Goal: Task Accomplishment & Management: Manage account settings

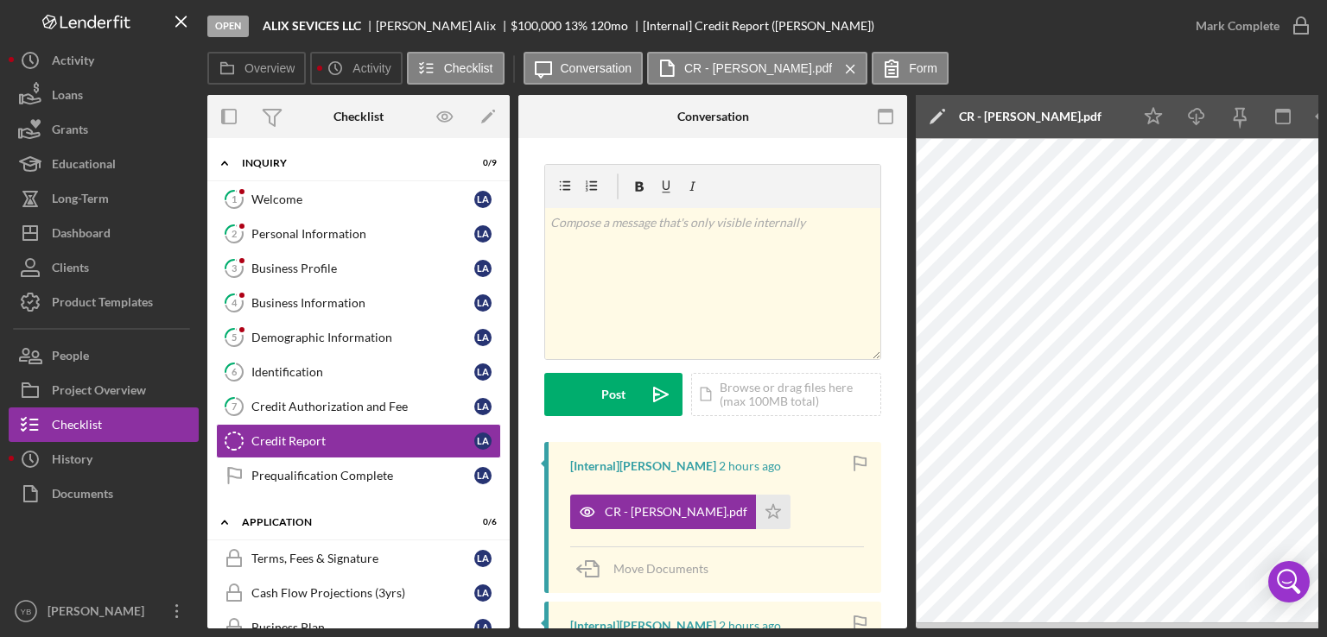
scroll to position [200, 0]
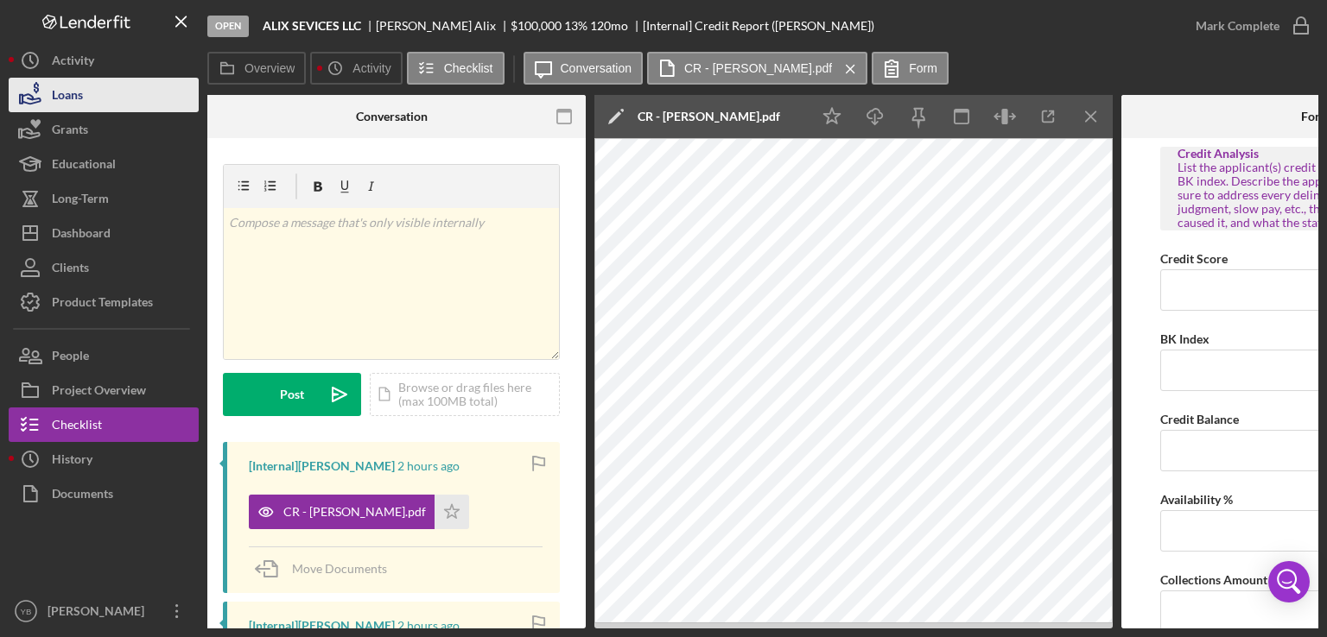
click at [86, 101] on button "Loans" at bounding box center [104, 95] width 190 height 35
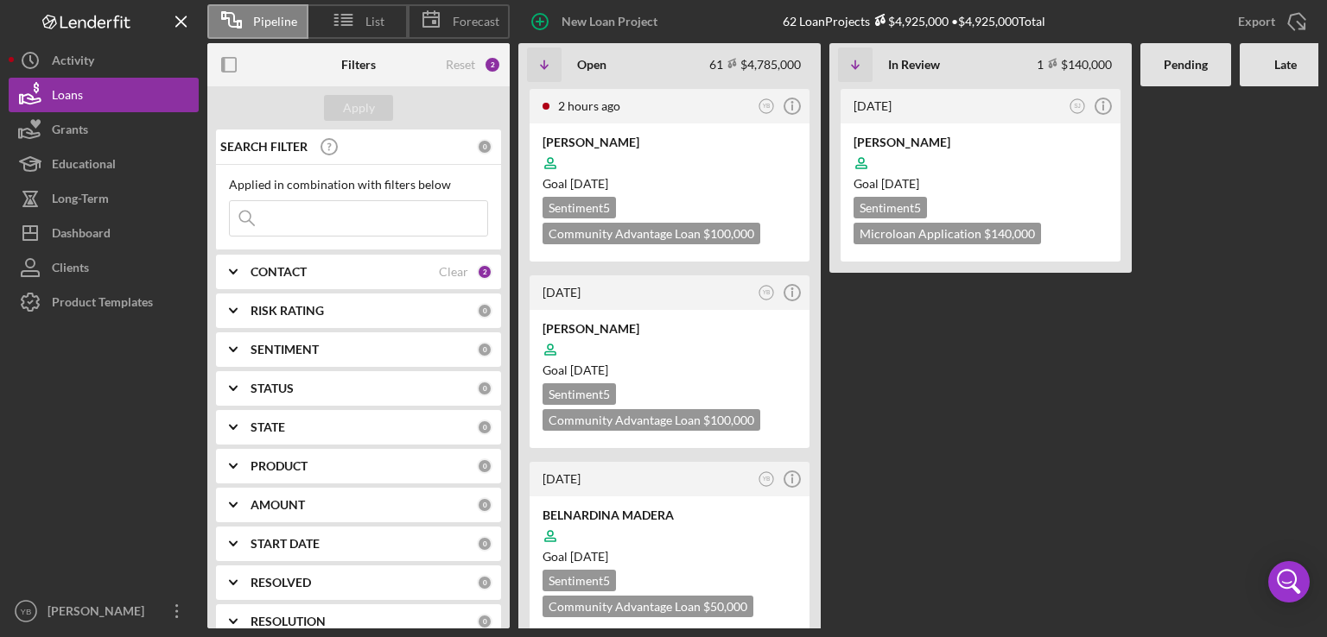
click at [826, 370] on div "2 hours ago YB Icon/Info [PERSON_NAME] Goal [DATE] Sentiment 5 Community Advant…" at bounding box center [978, 357] width 920 height 542
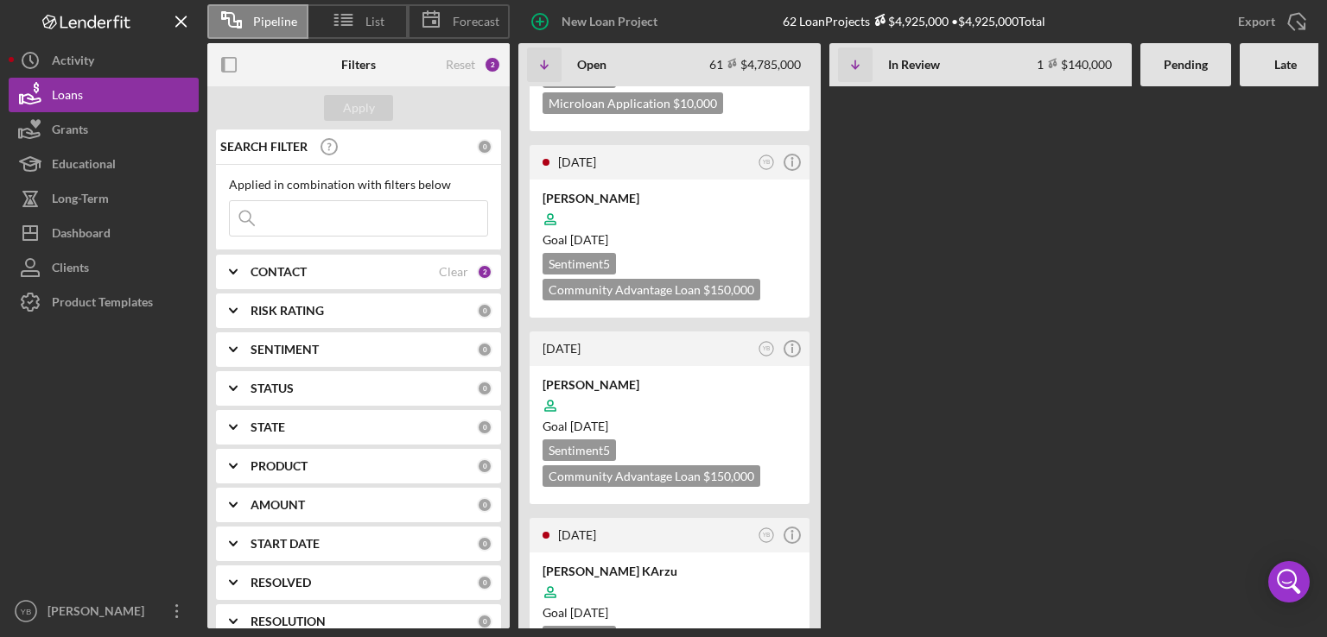
scroll to position [2107, 0]
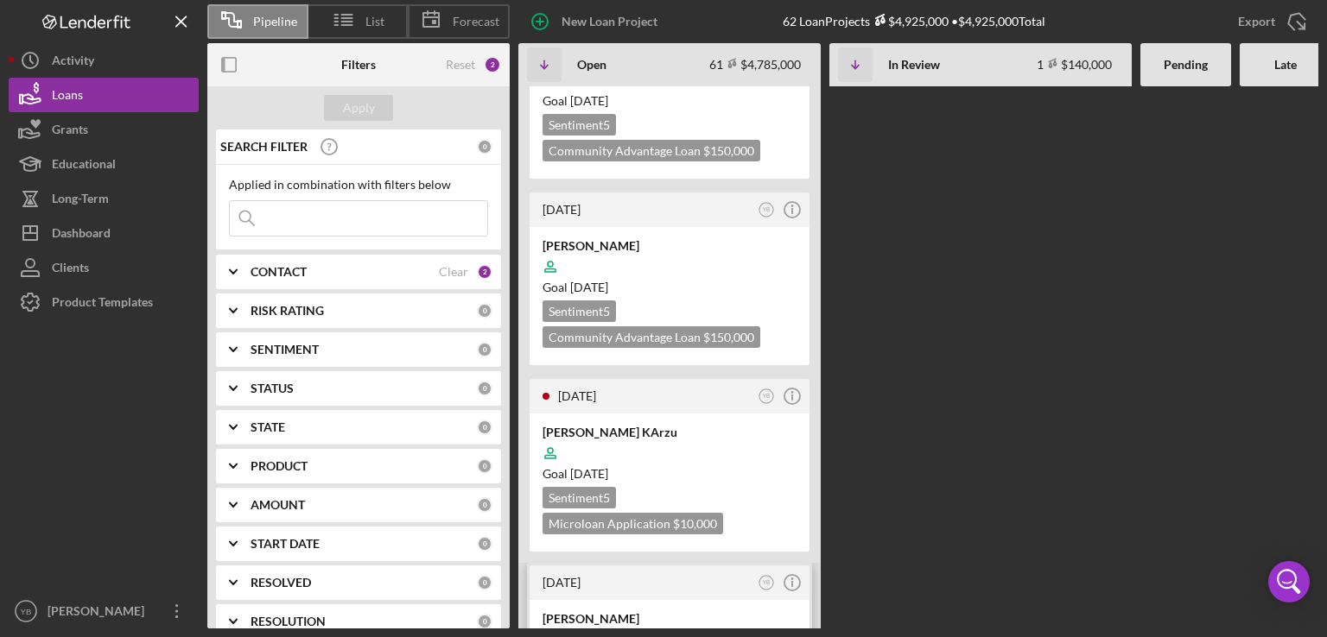
click at [715, 624] on div at bounding box center [669, 640] width 254 height 33
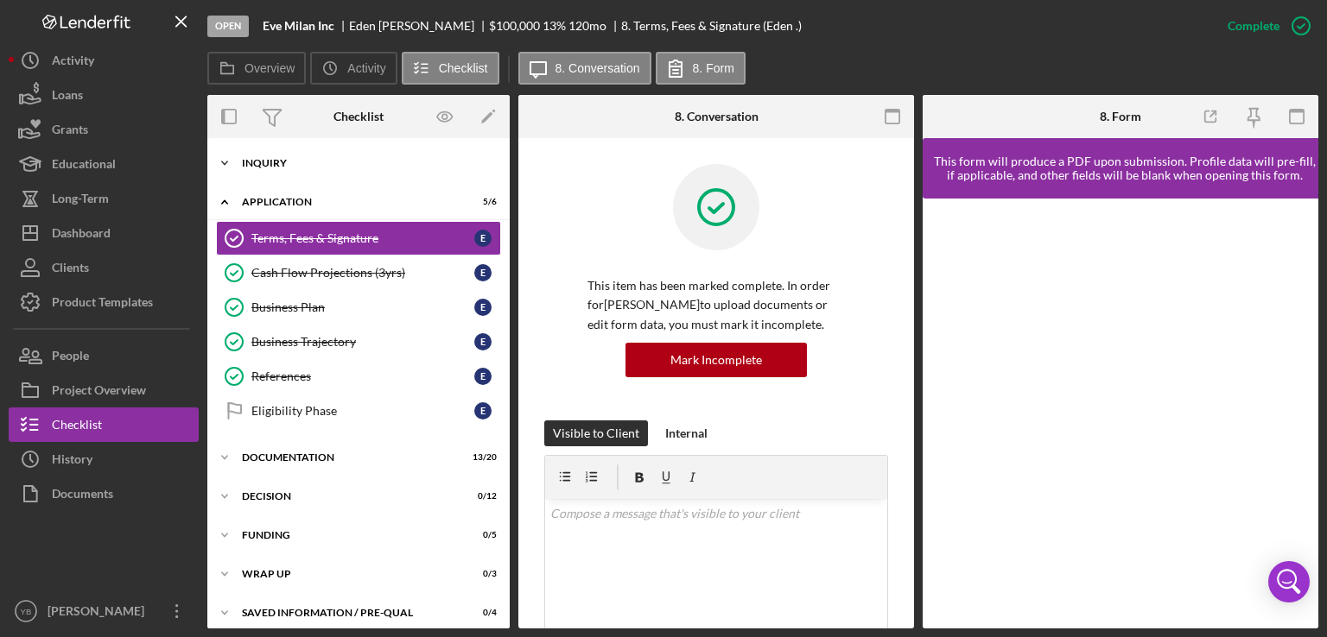
click at [290, 168] on div "Inquiry" at bounding box center [365, 163] width 246 height 10
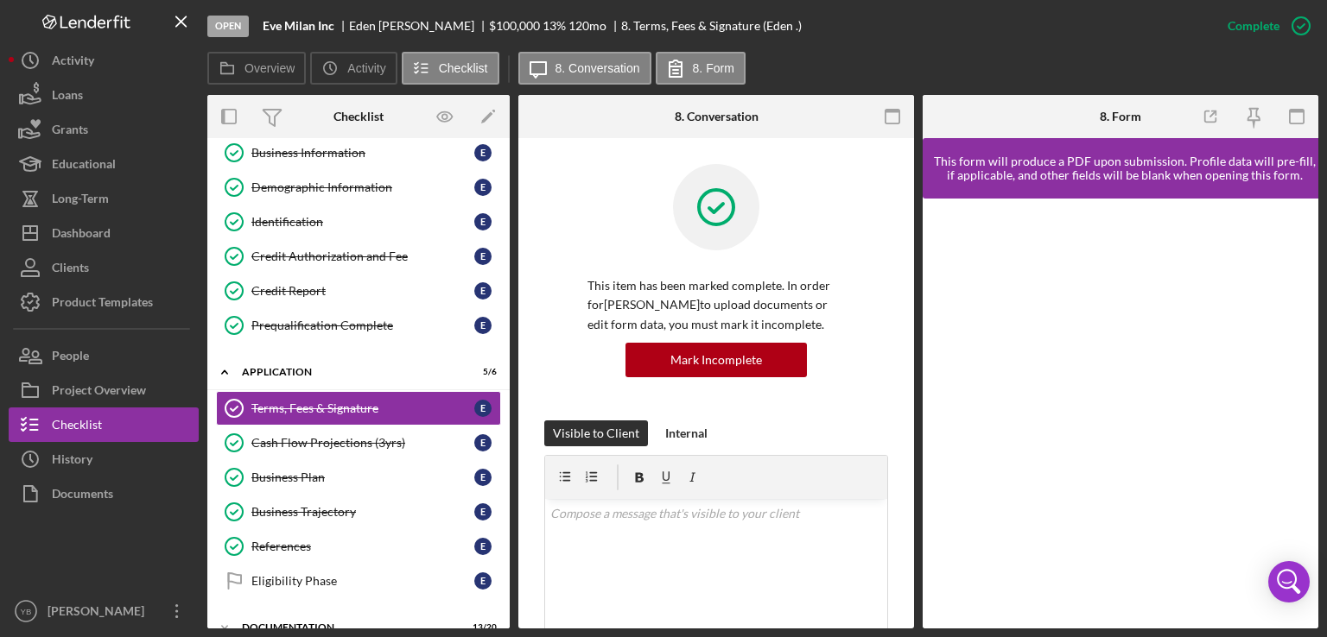
scroll to position [154, 0]
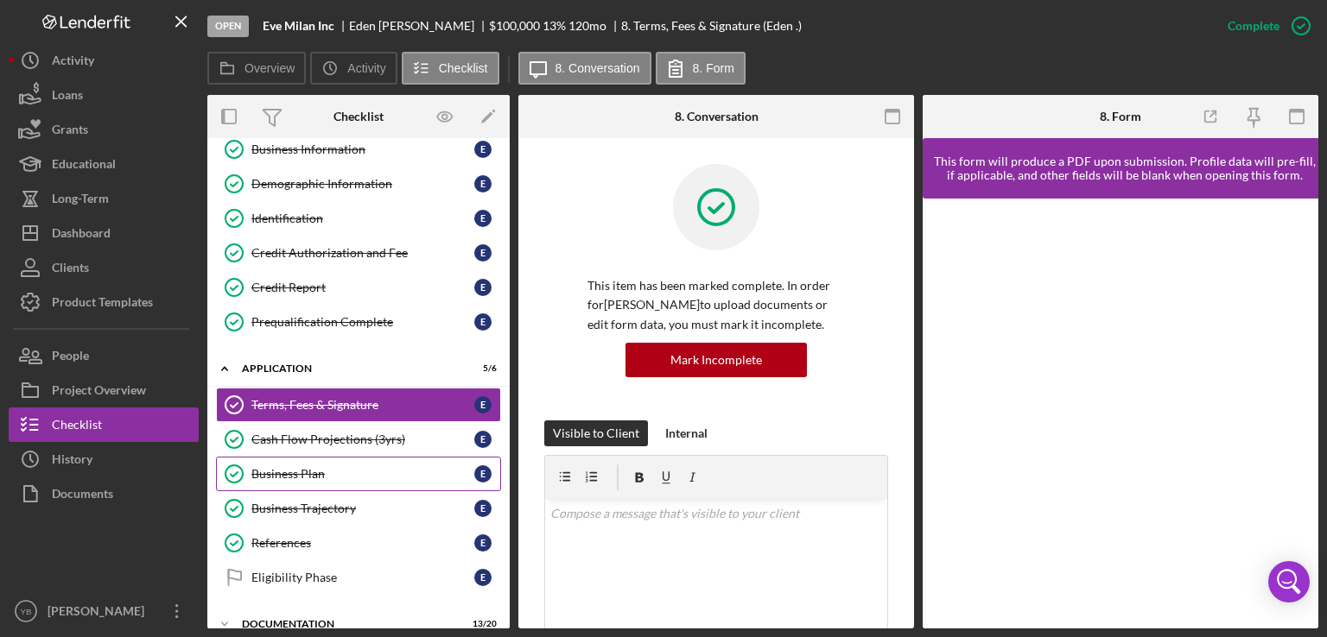
click at [294, 467] on div "Business Plan" at bounding box center [362, 474] width 223 height 14
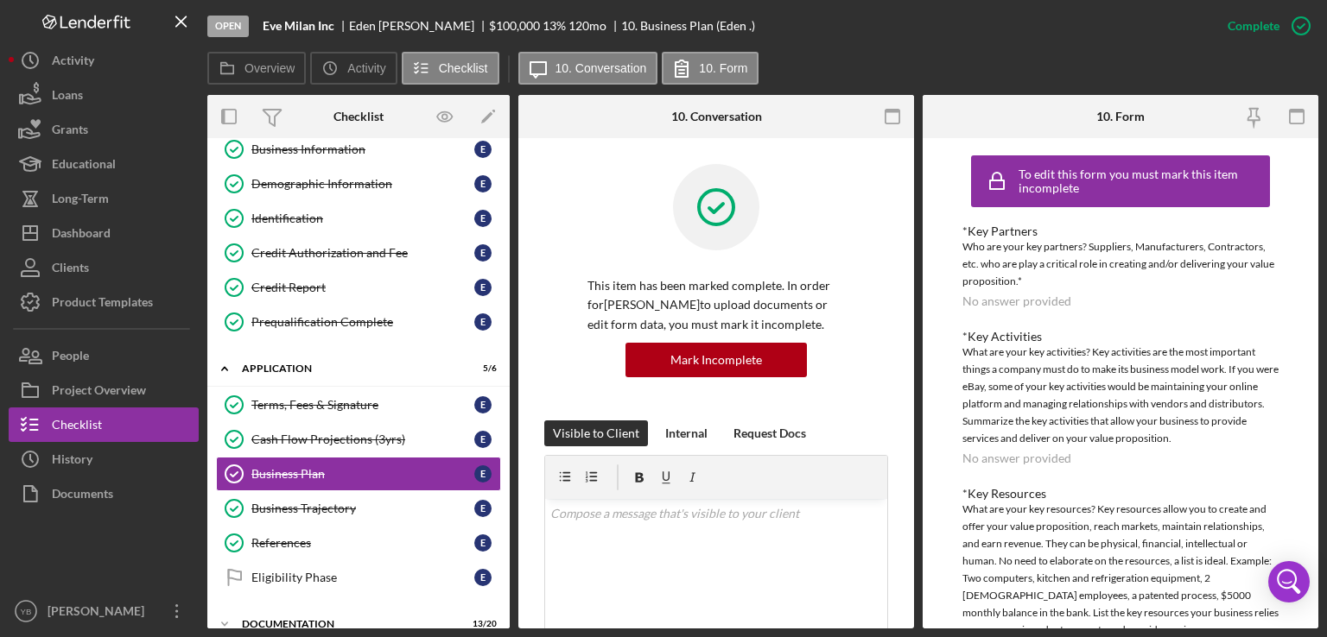
drag, startPoint x: 909, startPoint y: 338, endPoint x: 911, endPoint y: 326, distance: 12.4
click at [911, 326] on div "Business Plan Business Plan This item has been marked complete. In order for [P…" at bounding box center [716, 383] width 396 height 491
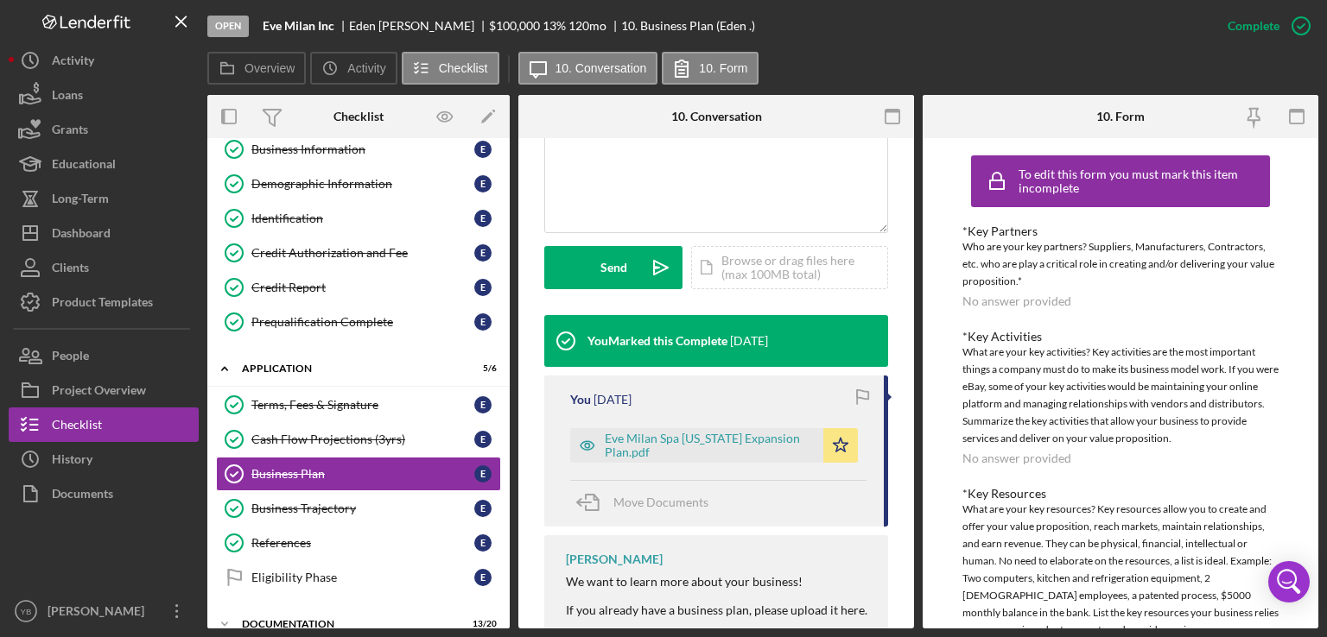
scroll to position [428, 0]
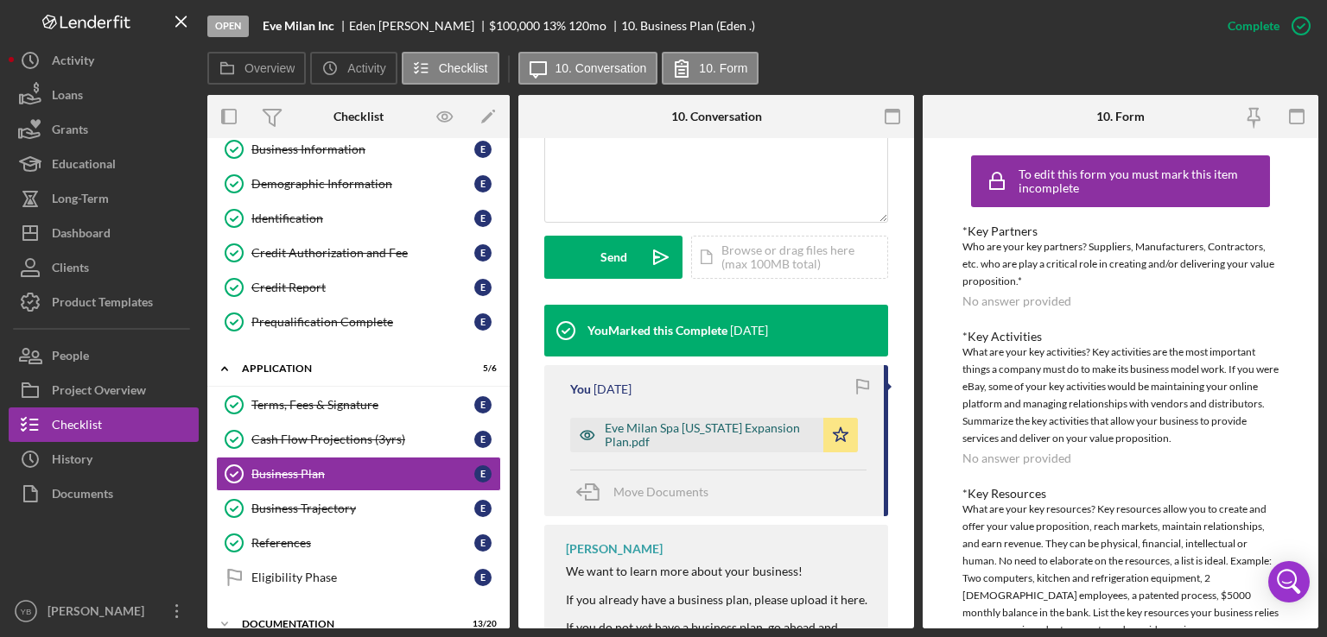
click at [675, 439] on div "Eve Milan Spa [US_STATE] Expansion Plan.pdf" at bounding box center [710, 435] width 210 height 28
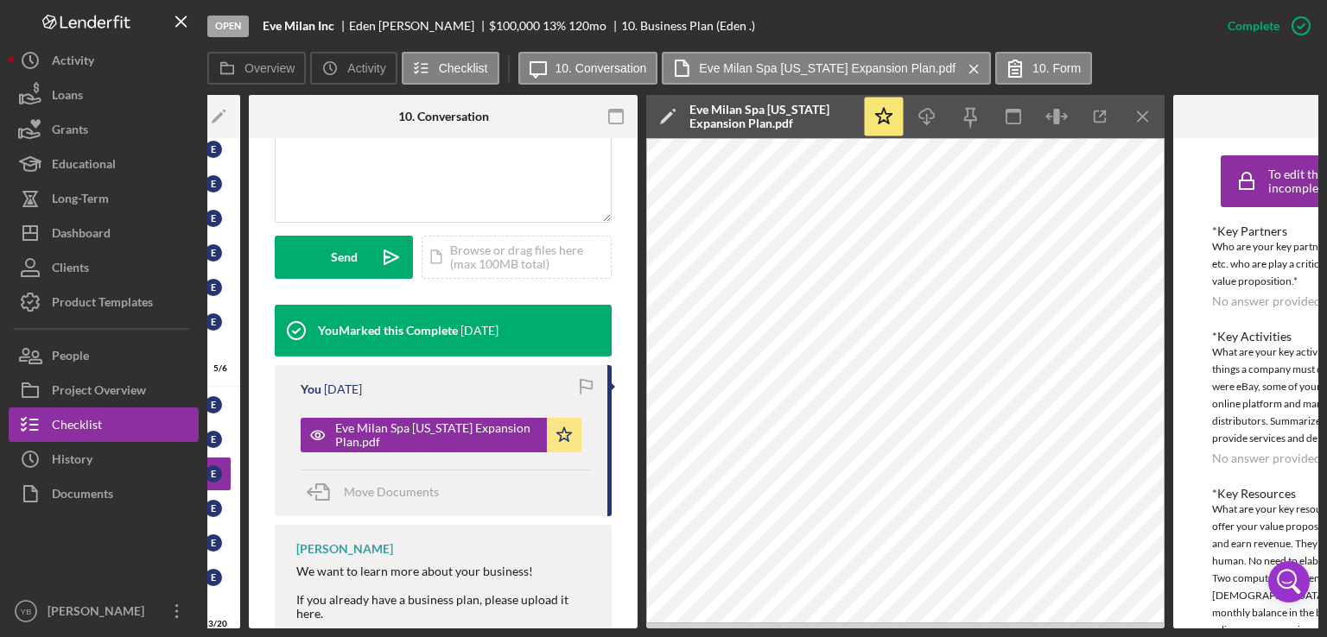
scroll to position [0, 272]
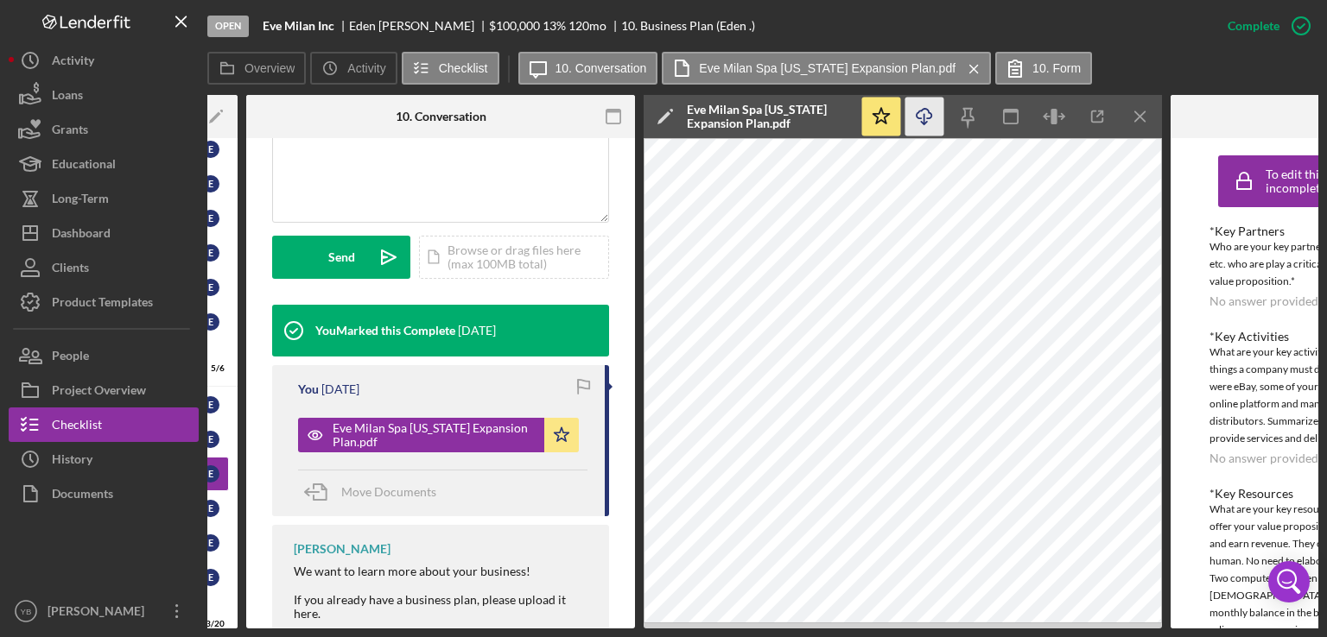
click at [926, 115] on icon "Icon/Download" at bounding box center [924, 117] width 39 height 39
